Goal: Information Seeking & Learning: Find specific fact

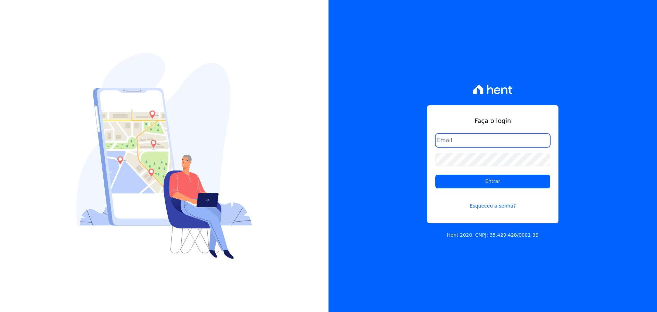
click at [491, 134] on input "email" at bounding box center [492, 140] width 115 height 14
type input "[PERSON_NAME][EMAIL_ADDRESS][DOMAIN_NAME]"
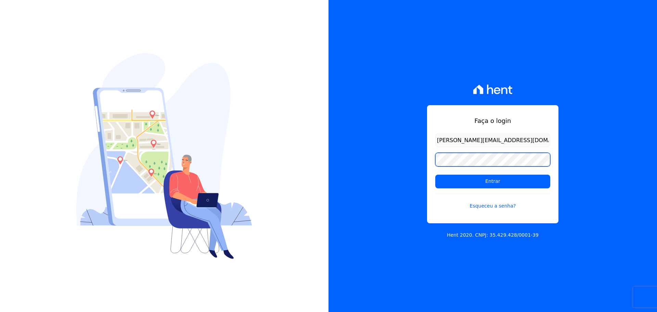
click at [435, 175] on input "Entrar" at bounding box center [492, 182] width 115 height 14
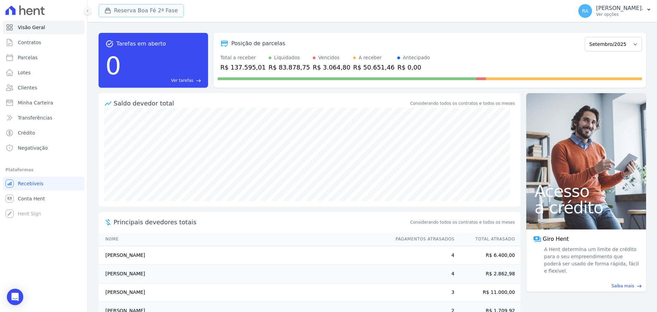
click at [144, 11] on button "Reserva Boa Fé 2ª Fase" at bounding box center [141, 10] width 85 height 13
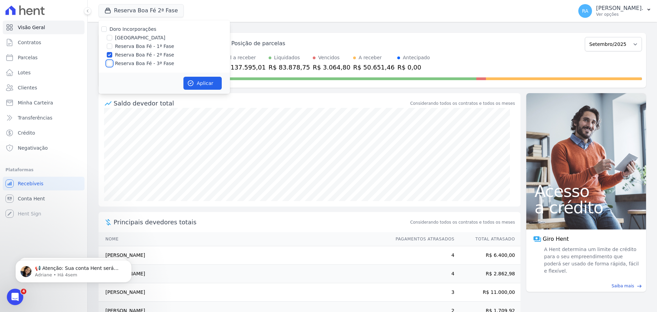
click at [109, 64] on input "Reserva Boa Fé - 3ª Fase" at bounding box center [109, 63] width 5 height 5
checkbox input "true"
click at [201, 81] on button "Aplicar" at bounding box center [202, 83] width 38 height 13
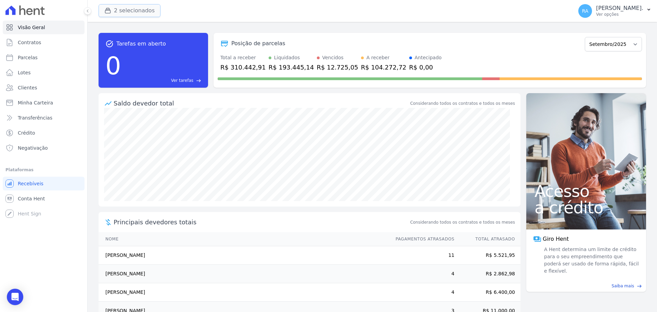
click at [141, 10] on button "2 selecionados" at bounding box center [130, 10] width 62 height 13
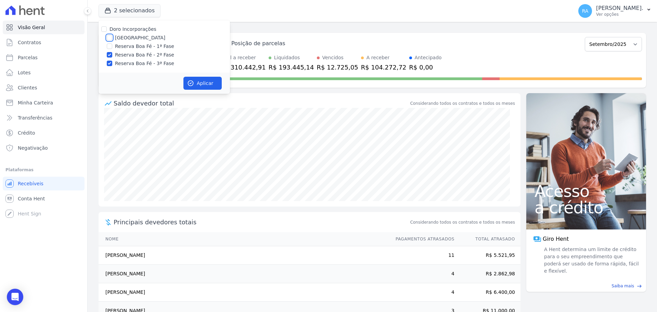
click at [109, 37] on input "Parque das Palmeiras" at bounding box center [109, 37] width 5 height 5
checkbox input "true"
click at [207, 81] on button "Aplicar" at bounding box center [202, 83] width 38 height 13
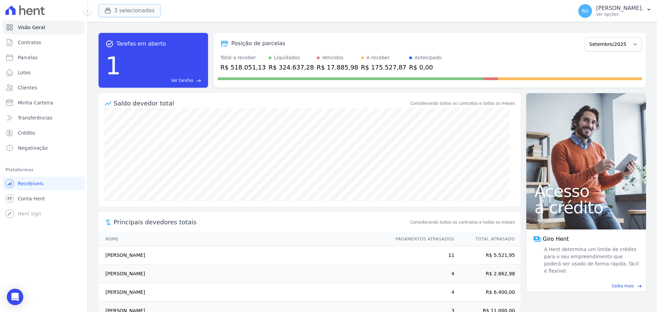
click at [125, 8] on button "3 selecionados" at bounding box center [130, 10] width 62 height 13
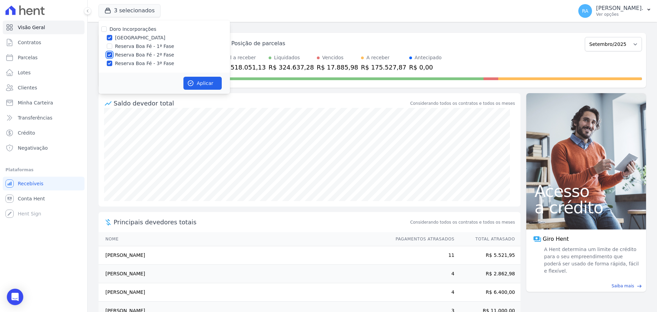
click at [109, 54] on input "Reserva Boa Fé - 2ª Fase" at bounding box center [109, 54] width 5 height 5
checkbox input "false"
click at [110, 63] on input "Reserva Boa Fé - 3ª Fase" at bounding box center [109, 63] width 5 height 5
checkbox input "false"
click at [201, 83] on button "Aplicar" at bounding box center [202, 83] width 38 height 13
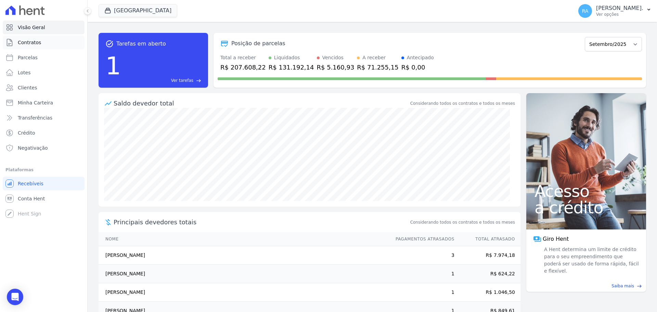
click at [49, 43] on link "Contratos" at bounding box center [44, 43] width 82 height 14
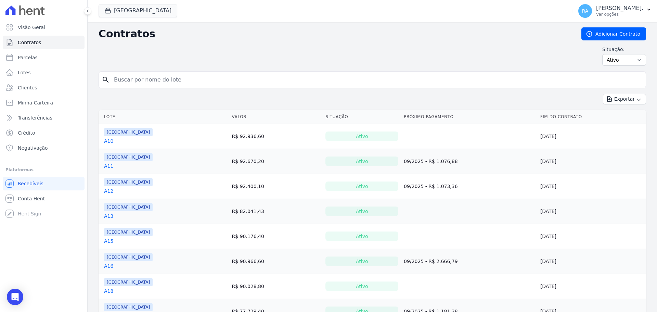
click at [152, 78] on input "search" at bounding box center [376, 80] width 533 height 14
type input "B12"
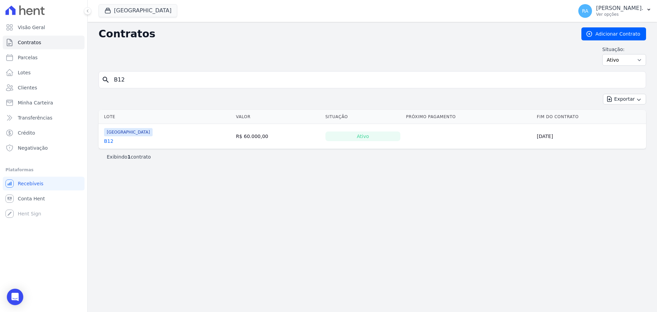
click at [107, 141] on link "B12" at bounding box center [108, 141] width 9 height 7
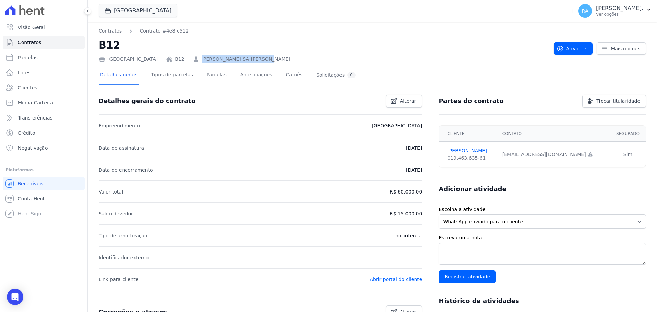
drag, startPoint x: 263, startPoint y: 60, endPoint x: 193, endPoint y: 60, distance: 69.5
click at [193, 60] on div "Parque das Palmeiras B12 GERALDO SA TELES DE SOUSA" at bounding box center [324, 58] width 450 height 10
copy link "GERALDO SA TELES DE SOUSA"
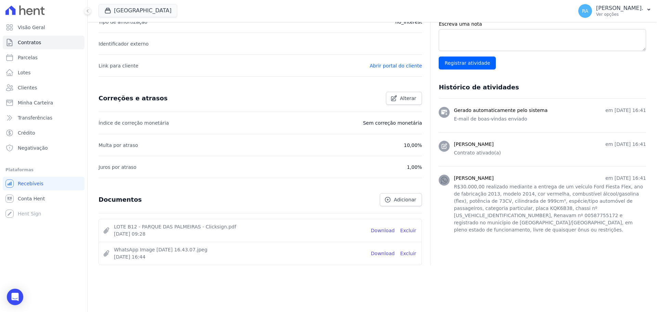
scroll to position [216, 0]
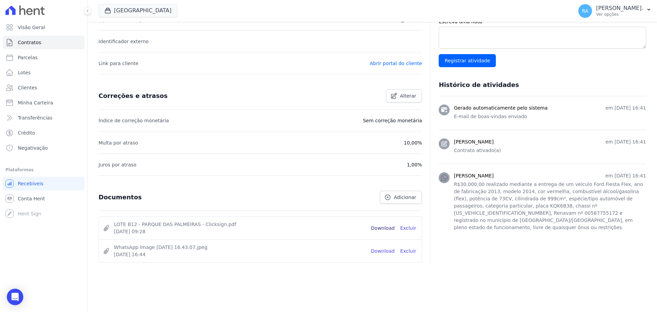
click at [379, 230] on link "Download" at bounding box center [383, 228] width 24 height 7
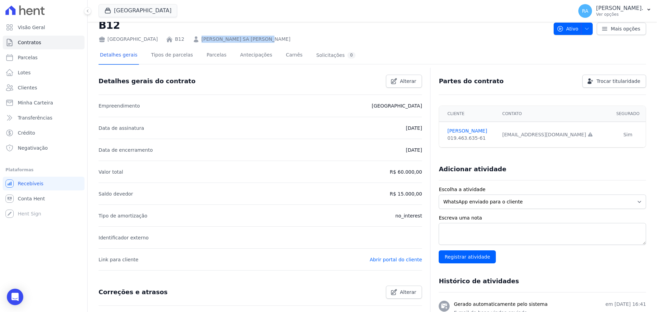
scroll to position [0, 0]
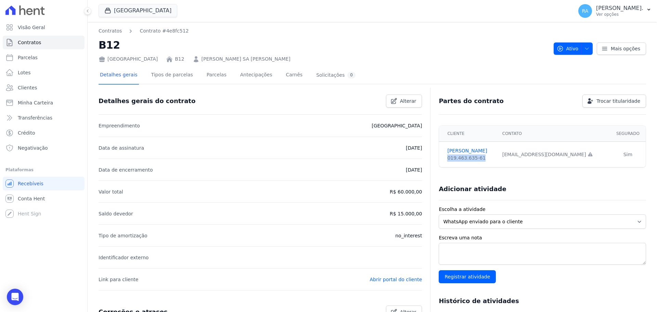
drag, startPoint x: 480, startPoint y: 159, endPoint x: 437, endPoint y: 161, distance: 42.5
click at [439, 161] on td "GERALDO SOUSA 019.463.635-61" at bounding box center [468, 155] width 59 height 26
copy div "019.463.635-61"
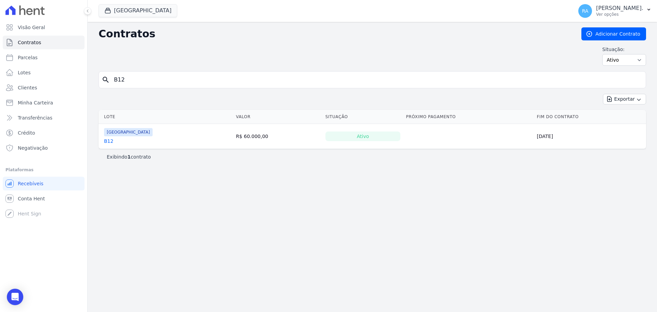
drag, startPoint x: 113, startPoint y: 81, endPoint x: 95, endPoint y: 81, distance: 18.1
click at [95, 81] on div "Contratos Adicionar Contrato Situação: Ativo Todos Pausado Distratado Rascunho …" at bounding box center [373, 167] width 570 height 290
type input "A6"
click at [108, 142] on link "A6" at bounding box center [107, 141] width 6 height 7
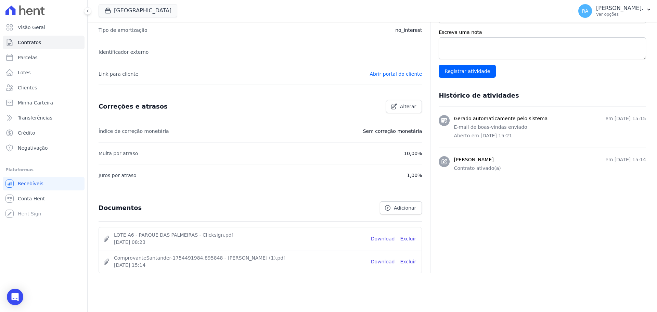
scroll to position [216, 0]
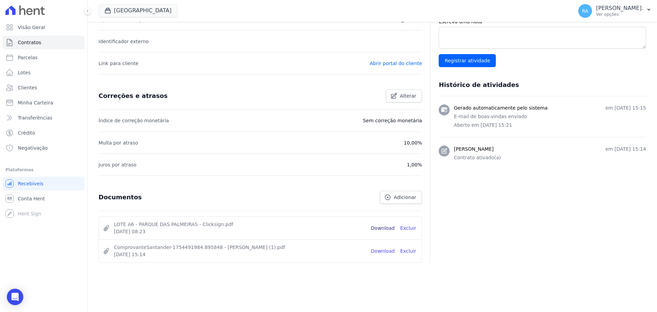
click at [379, 227] on link "Download" at bounding box center [383, 228] width 24 height 7
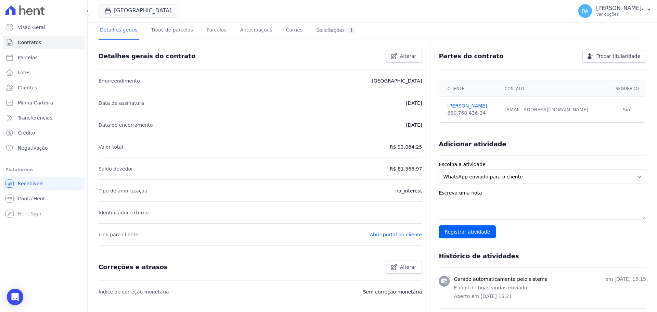
scroll to position [0, 0]
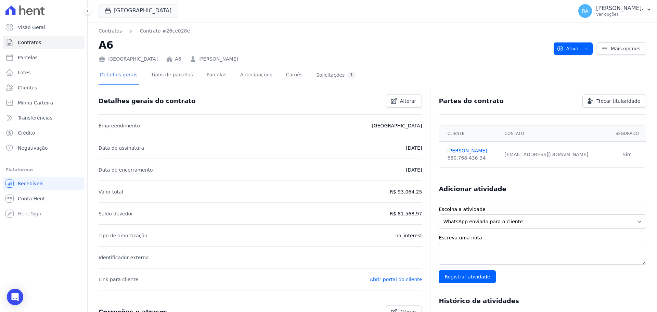
drag, startPoint x: 268, startPoint y: 60, endPoint x: 191, endPoint y: 61, distance: 77.0
click at [191, 61] on div "Parque das Palmeiras A6 MARCELO GONÇALVES RESENDE" at bounding box center [324, 58] width 450 height 10
copy link "MARCELO GONÇALVES RESENDE"
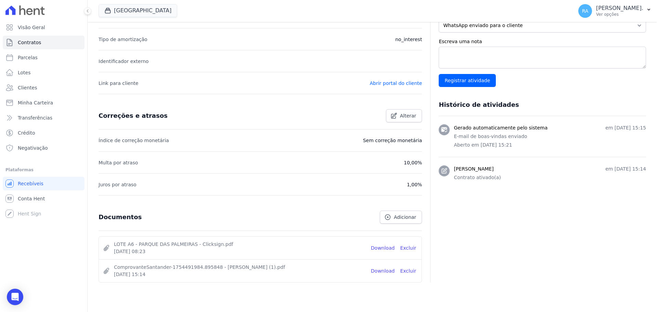
scroll to position [216, 0]
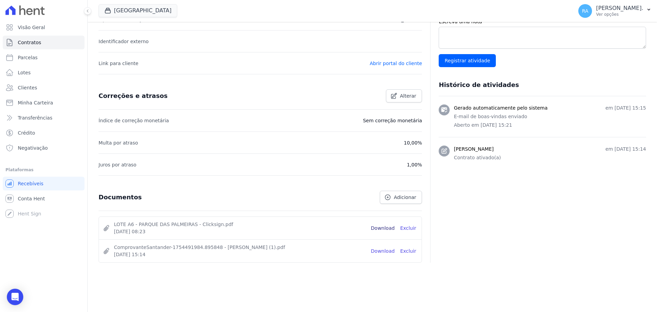
click at [377, 225] on link "Download" at bounding box center [383, 228] width 24 height 7
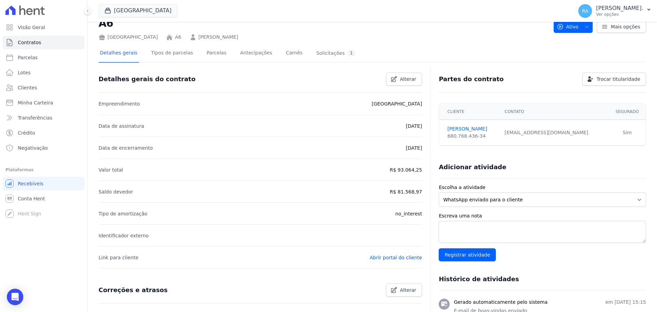
scroll to position [0, 0]
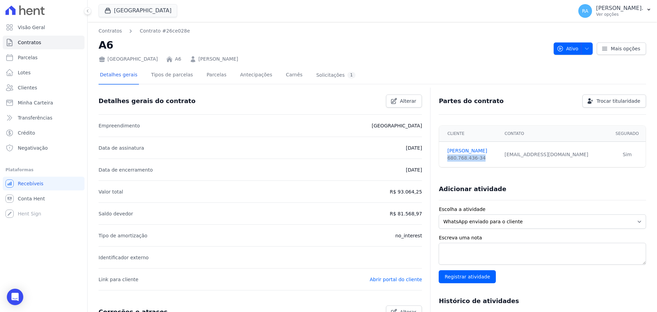
drag, startPoint x: 470, startPoint y: 159, endPoint x: 439, endPoint y: 160, distance: 31.5
click at [439, 160] on td "MARCELO RESENDE 680.768.436-34" at bounding box center [469, 155] width 61 height 26
copy div "680.768.436-34"
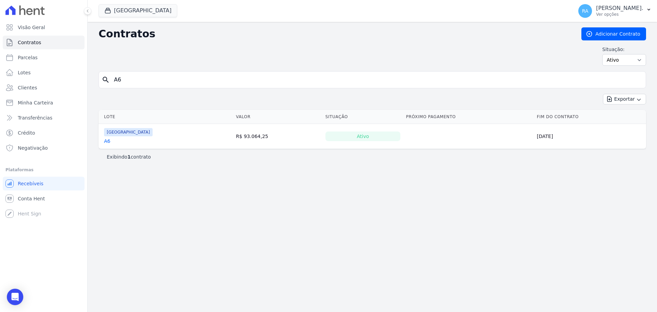
drag, startPoint x: 117, startPoint y: 78, endPoint x: 103, endPoint y: 76, distance: 14.2
click at [103, 77] on div "search A6" at bounding box center [373, 79] width 548 height 17
type input "G20"
click at [109, 142] on link "G20" at bounding box center [109, 142] width 10 height 7
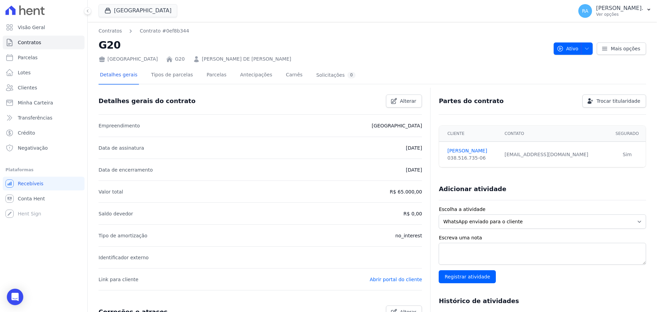
drag, startPoint x: 293, startPoint y: 58, endPoint x: 195, endPoint y: 61, distance: 97.2
click at [194, 62] on div "Parque das Palmeiras G20 MIKAELLE COUTINHO DE JESUS BARRETO" at bounding box center [324, 58] width 450 height 10
copy link "MIKAELLE COUTINHO DE JESUS BARRETO"
click at [208, 77] on link "Parcelas" at bounding box center [216, 75] width 23 height 18
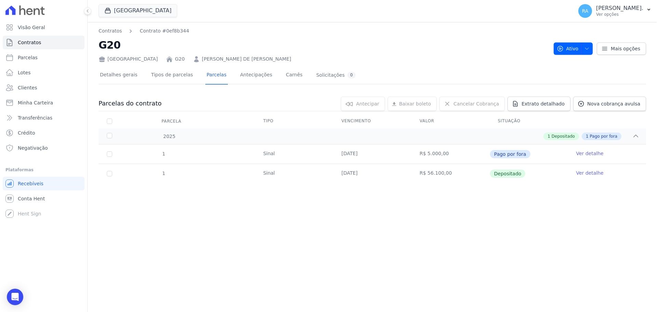
click at [594, 175] on link "Ver detalhe" at bounding box center [589, 172] width 27 height 7
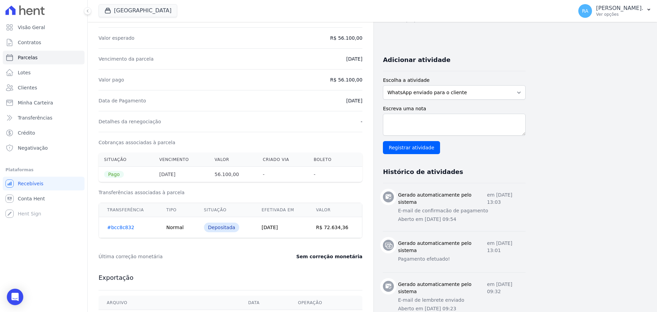
scroll to position [137, 0]
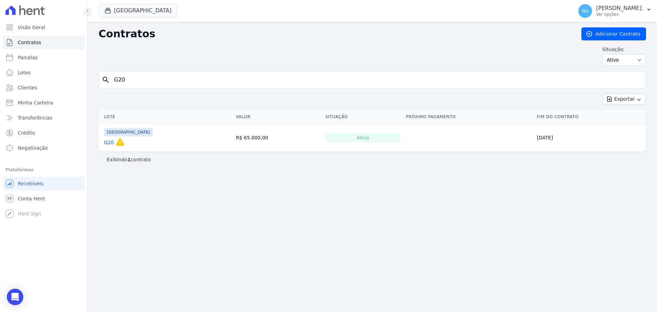
drag, startPoint x: 129, startPoint y: 79, endPoint x: 94, endPoint y: 81, distance: 35.0
click at [94, 81] on div "Contratos Adicionar Contrato Situação: Ativo Todos Pausado Distratado Rascunho …" at bounding box center [373, 167] width 570 height 290
type input "B5"
click at [107, 142] on link "B5" at bounding box center [107, 141] width 7 height 7
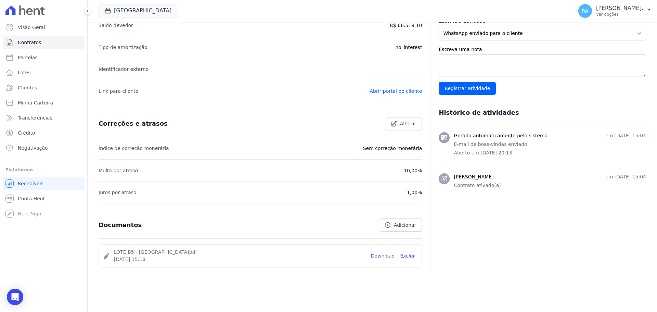
scroll to position [193, 0]
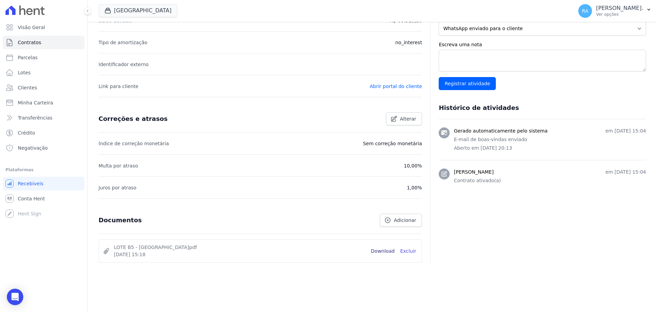
click at [387, 250] on link "Download" at bounding box center [383, 250] width 24 height 7
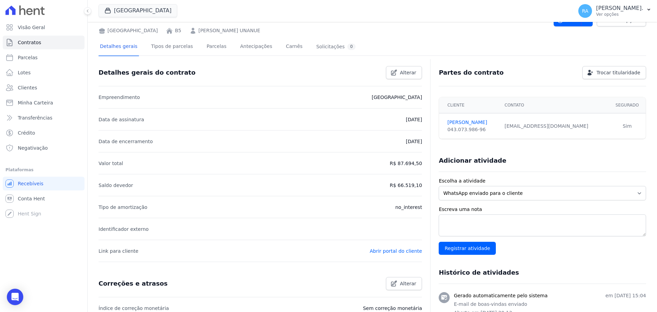
scroll to position [0, 0]
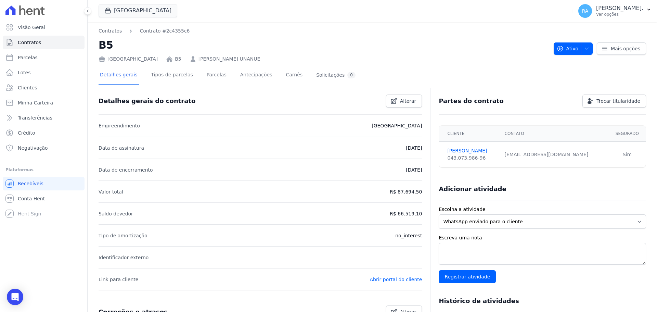
drag, startPoint x: 253, startPoint y: 60, endPoint x: 190, endPoint y: 60, distance: 62.6
click at [190, 60] on div "Parque das Palmeiras B5 FABRICIO GARCIA UNANUE" at bounding box center [324, 58] width 450 height 10
drag, startPoint x: 467, startPoint y: 163, endPoint x: 452, endPoint y: 161, distance: 15.5
click at [439, 164] on td "FABRICIO UNANUE 043.073.986-96" at bounding box center [469, 155] width 61 height 26
copy div "043.073.986-96"
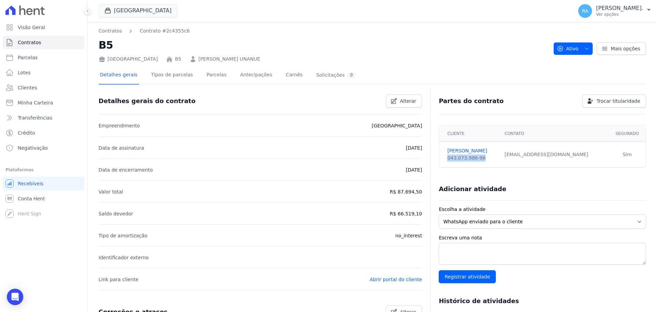
drag, startPoint x: 249, startPoint y: 60, endPoint x: 183, endPoint y: 61, distance: 66.1
click at [183, 61] on div "Parque das Palmeiras B5 FABRICIO GARCIA UNANUE" at bounding box center [324, 58] width 450 height 10
click at [411, 44] on h2 "B5" at bounding box center [324, 44] width 450 height 15
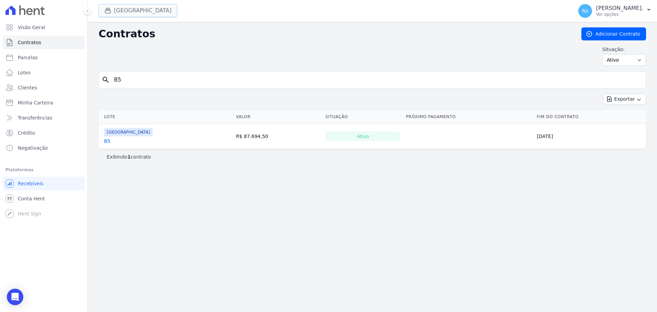
click at [104, 9] on icon "button" at bounding box center [107, 10] width 7 height 7
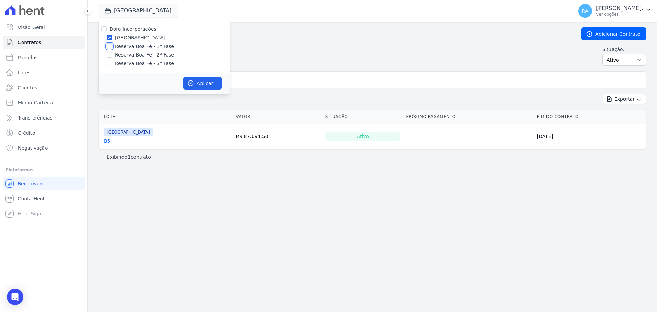
click at [109, 46] on input "Reserva Boa Fé - 1ª Fase" at bounding box center [109, 45] width 5 height 5
checkbox input "true"
click at [111, 53] on input "Reserva Boa Fé - 2ª Fase" at bounding box center [109, 54] width 5 height 5
checkbox input "true"
click at [110, 36] on input "Parque das Palmeiras" at bounding box center [109, 37] width 5 height 5
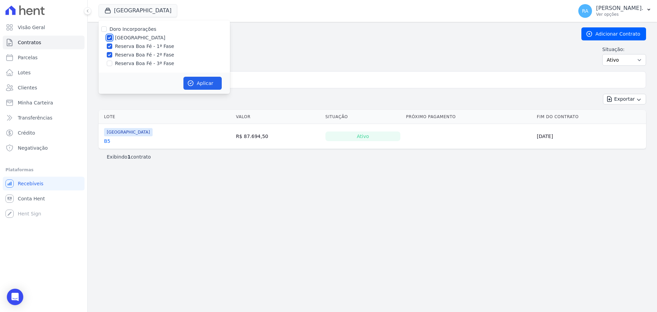
checkbox input "false"
click at [202, 81] on button "Aplicar" at bounding box center [202, 83] width 38 height 13
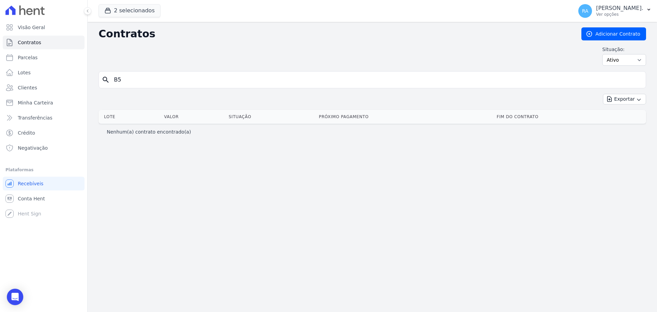
drag, startPoint x: 123, startPoint y: 79, endPoint x: 98, endPoint y: 81, distance: 25.1
click at [98, 81] on div "Contratos Adicionar Contrato Situação: Ativo Todos Pausado Distratado Rascunho …" at bounding box center [373, 167] width 570 height 290
type input "218"
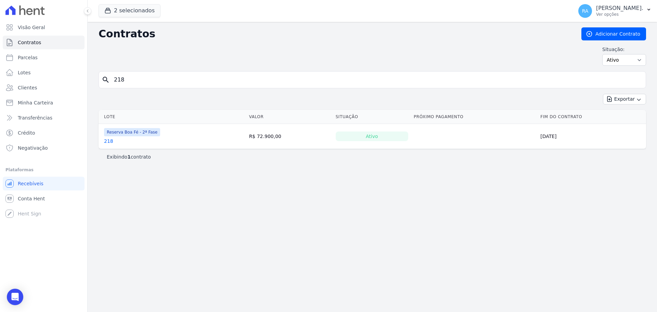
click at [105, 142] on link "218" at bounding box center [108, 141] width 9 height 7
click at [130, 78] on input "218" at bounding box center [376, 80] width 533 height 14
type input "219"
click at [110, 142] on link "219" at bounding box center [108, 141] width 9 height 7
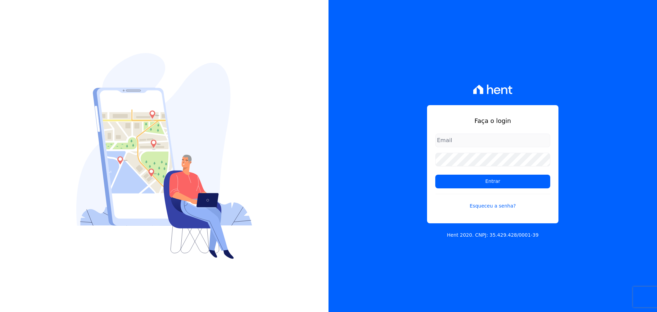
click at [454, 129] on div "Faça o login Entrar Esqueceu a senha?" at bounding box center [492, 164] width 131 height 118
click at [455, 142] on input "email" at bounding box center [492, 140] width 115 height 14
type input "ronaldo@escritacontabil.com.br"
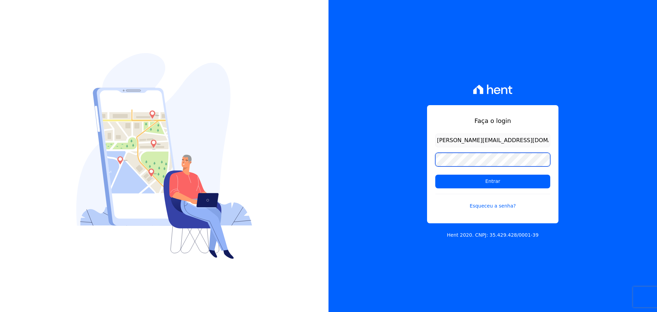
click at [435, 175] on input "Entrar" at bounding box center [492, 182] width 115 height 14
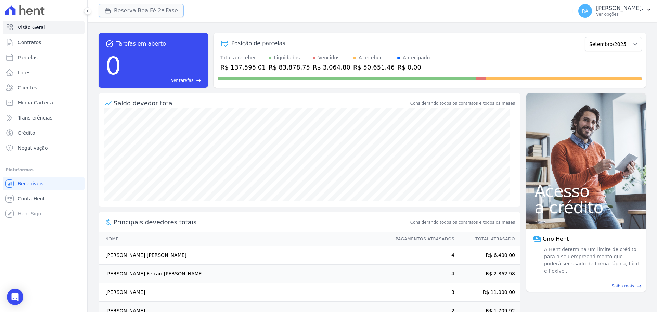
click at [144, 11] on button "Reserva Boa Fé 2ª Fase" at bounding box center [141, 10] width 85 height 13
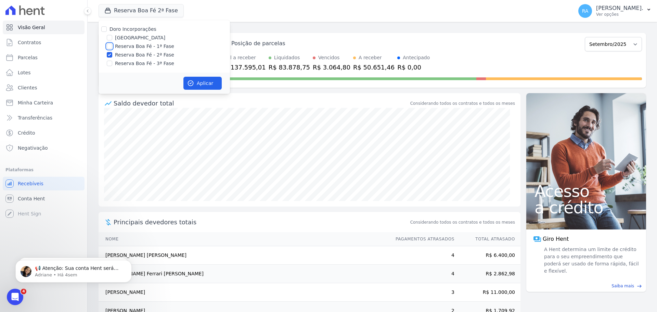
click at [110, 45] on input "Reserva Boa Fé - 1ª Fase" at bounding box center [109, 45] width 5 height 5
checkbox input "true"
click at [194, 77] on button "Aplicar" at bounding box center [202, 83] width 38 height 13
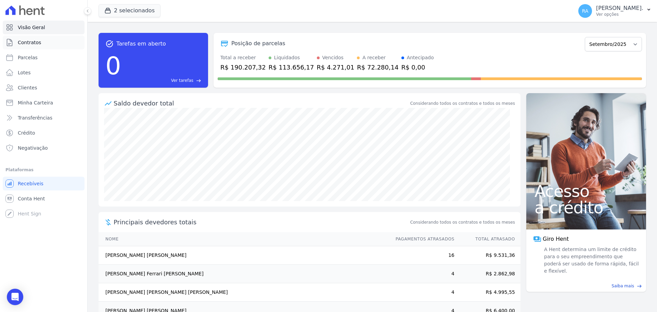
click at [26, 43] on span "Contratos" at bounding box center [29, 42] width 23 height 7
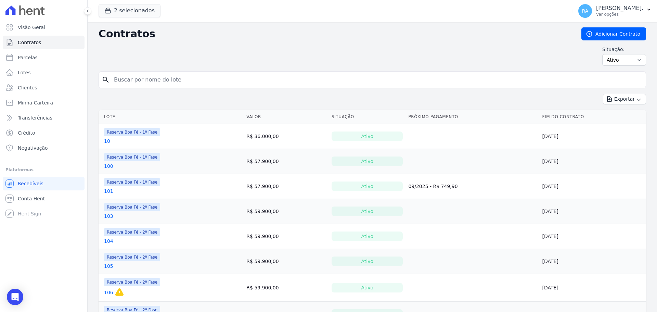
click at [132, 78] on input "search" at bounding box center [376, 80] width 533 height 14
type input "93"
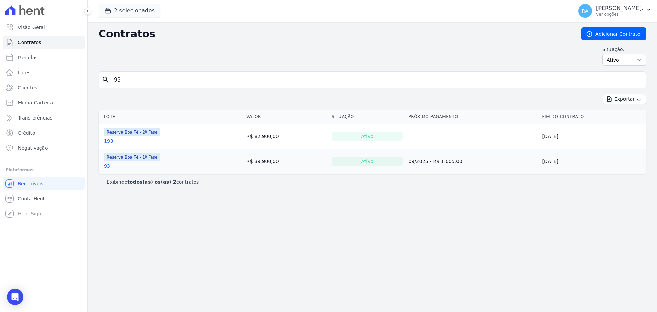
click at [106, 168] on link "93" at bounding box center [107, 166] width 6 height 7
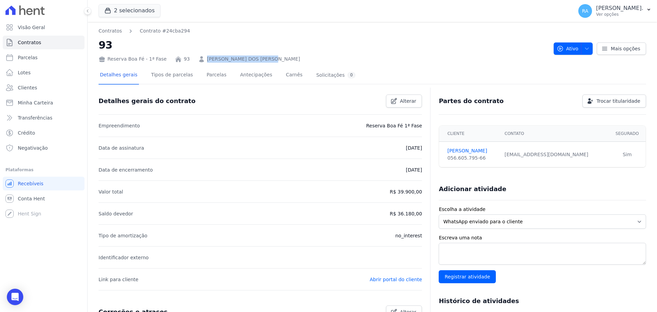
drag, startPoint x: 268, startPoint y: 60, endPoint x: 208, endPoint y: 60, distance: 60.2
click at [195, 61] on div "Reserva Boa Fé - 1ª Fase 93 RICARDO ALVES DOS SANTOS" at bounding box center [324, 58] width 450 height 10
copy link "RICARDO ALVES DOS SANTOS"
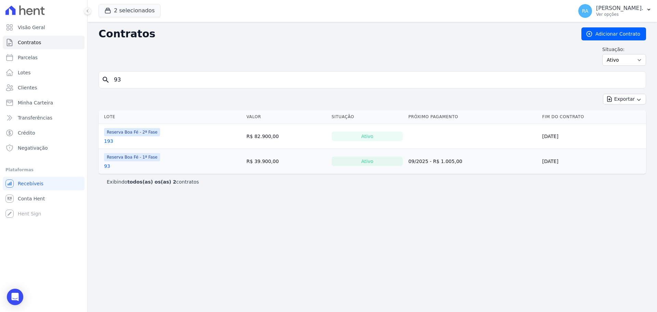
drag, startPoint x: 122, startPoint y: 85, endPoint x: 101, endPoint y: 84, distance: 20.2
click at [101, 88] on div "search 93" at bounding box center [373, 79] width 548 height 17
type input "227"
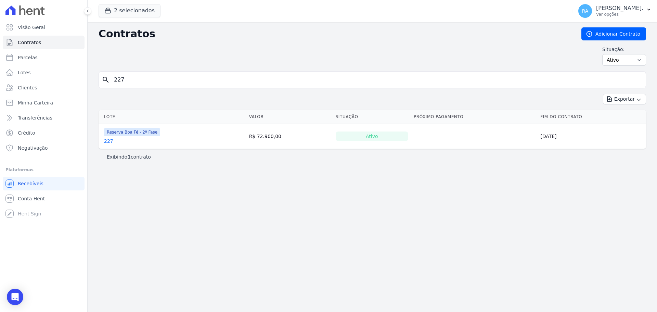
click at [109, 143] on link "227" at bounding box center [108, 141] width 9 height 7
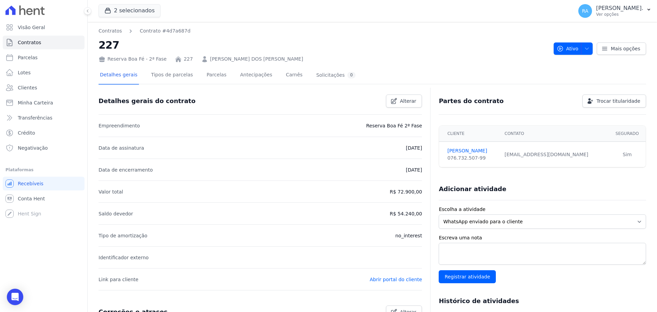
drag, startPoint x: 199, startPoint y: 61, endPoint x: 300, endPoint y: 56, distance: 101.1
click at [300, 56] on div "Reserva Boa Fé - 2ª Fase 227 ALBERTO LEOPOLDO DOS SANTOS CLAVERY" at bounding box center [324, 58] width 450 height 10
copy link "ALBERTO LEOPOLDO DOS SANTOS CLAVERY"
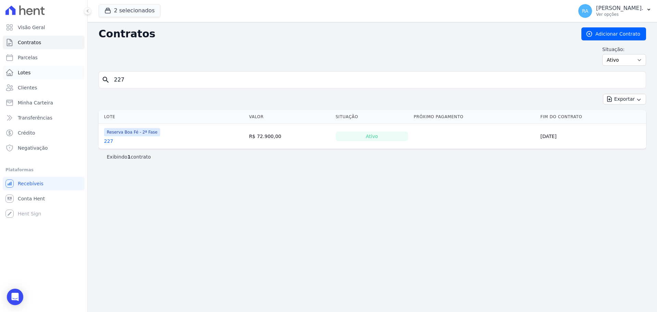
drag, startPoint x: 110, startPoint y: 82, endPoint x: 78, endPoint y: 76, distance: 33.2
click at [78, 77] on div "Visão Geral Contratos Parcelas Lotes Clientes Minha Carteira Transferências Cré…" at bounding box center [328, 156] width 657 height 312
type input "218"
click at [111, 141] on link "218" at bounding box center [108, 141] width 9 height 7
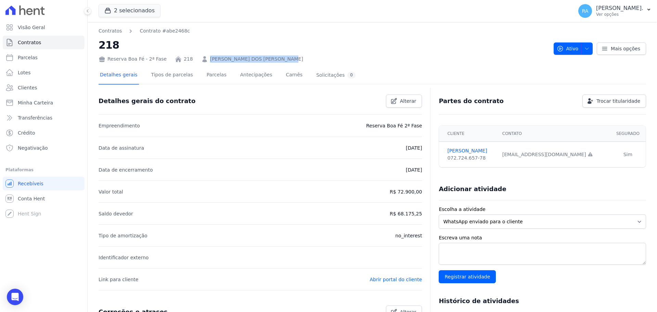
drag, startPoint x: 286, startPoint y: 61, endPoint x: 200, endPoint y: 58, distance: 87.0
click at [200, 58] on div "Reserva Boa Fé - 2ª Fase 218 ANA PATRÍCIA COUTO DOS SANTOS" at bounding box center [324, 58] width 450 height 10
copy link "ANA PATRÍCIA COUTO DOS SANTOS"
